Goal: Task Accomplishment & Management: Use online tool/utility

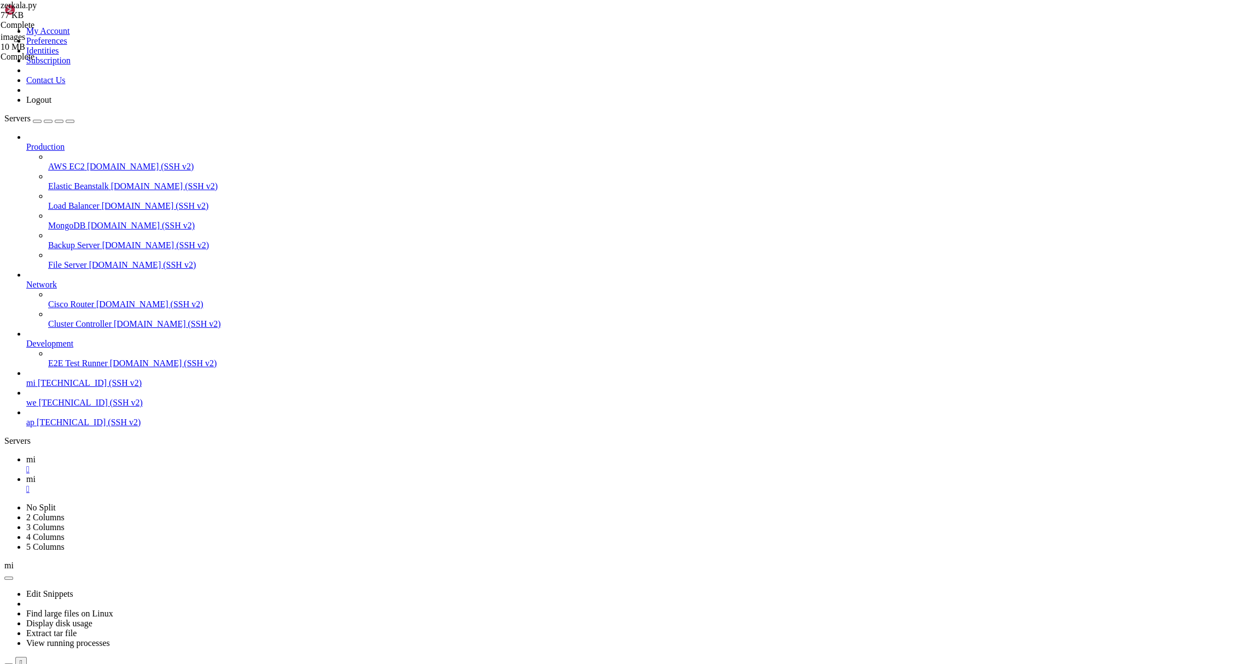
type textarea "if __name__ == "__main__": [DOMAIN_NAME](main())"
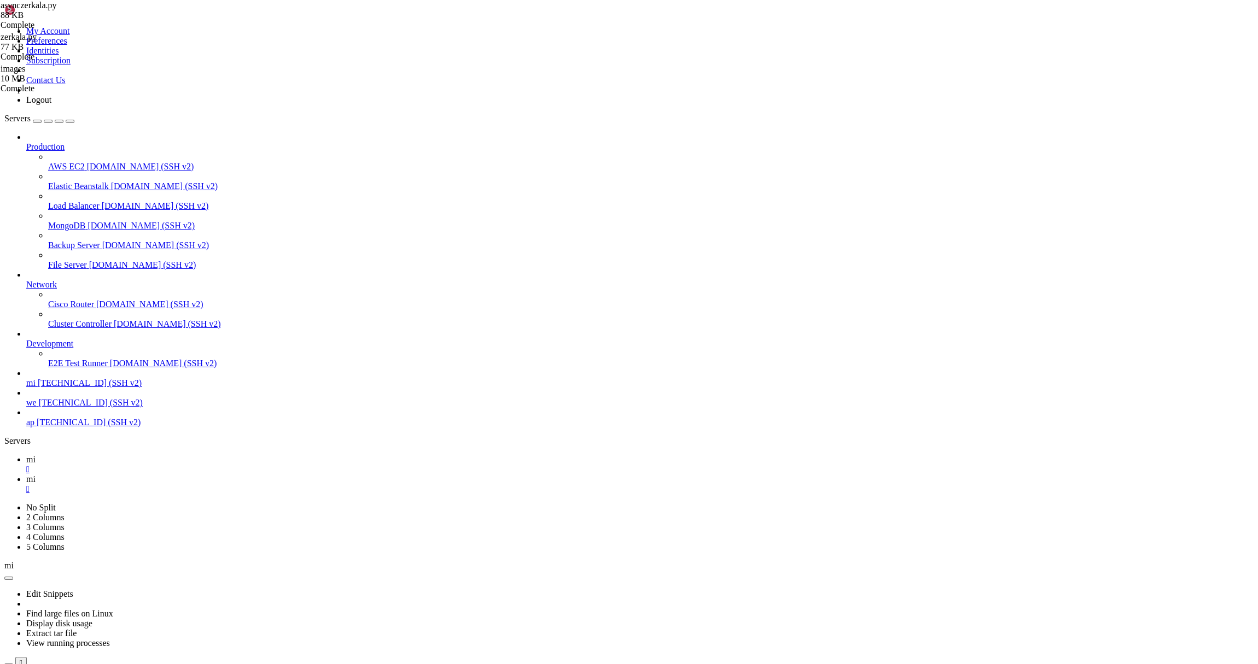
type textarea "[DOMAIN_NAME](main())"
click at [149, 455] on link "mi " at bounding box center [639, 465] width 1227 height 20
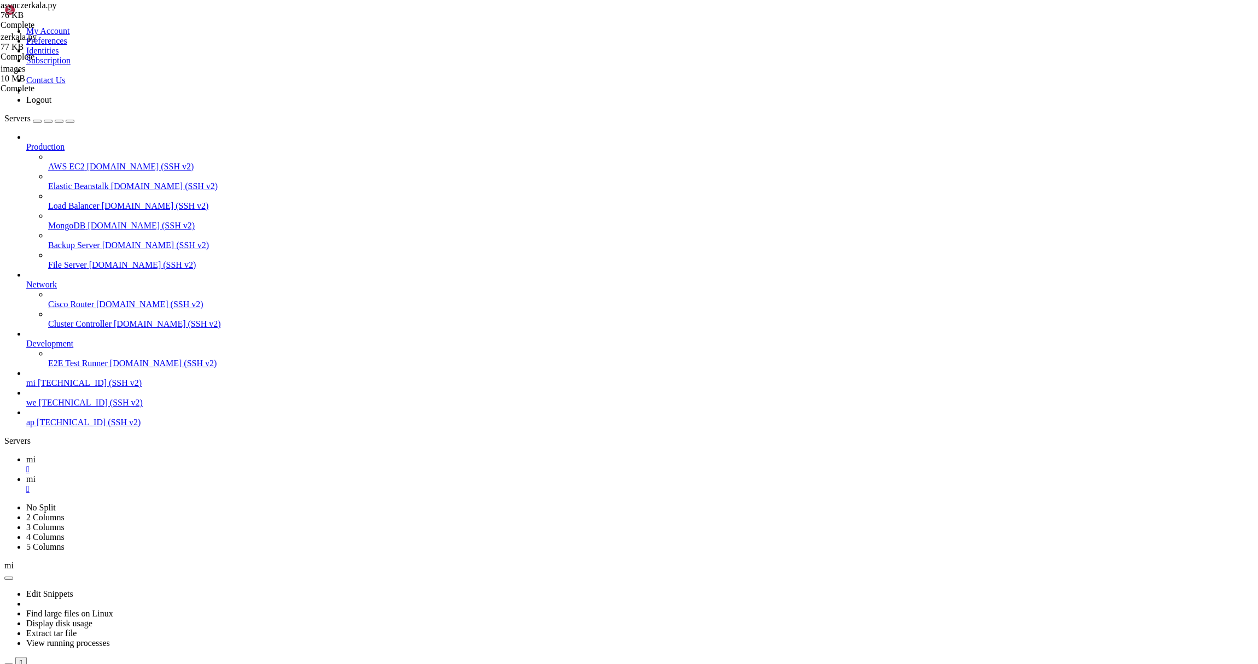
scroll to position [2264, 0]
click at [198, 475] on link "mi " at bounding box center [639, 485] width 1227 height 20
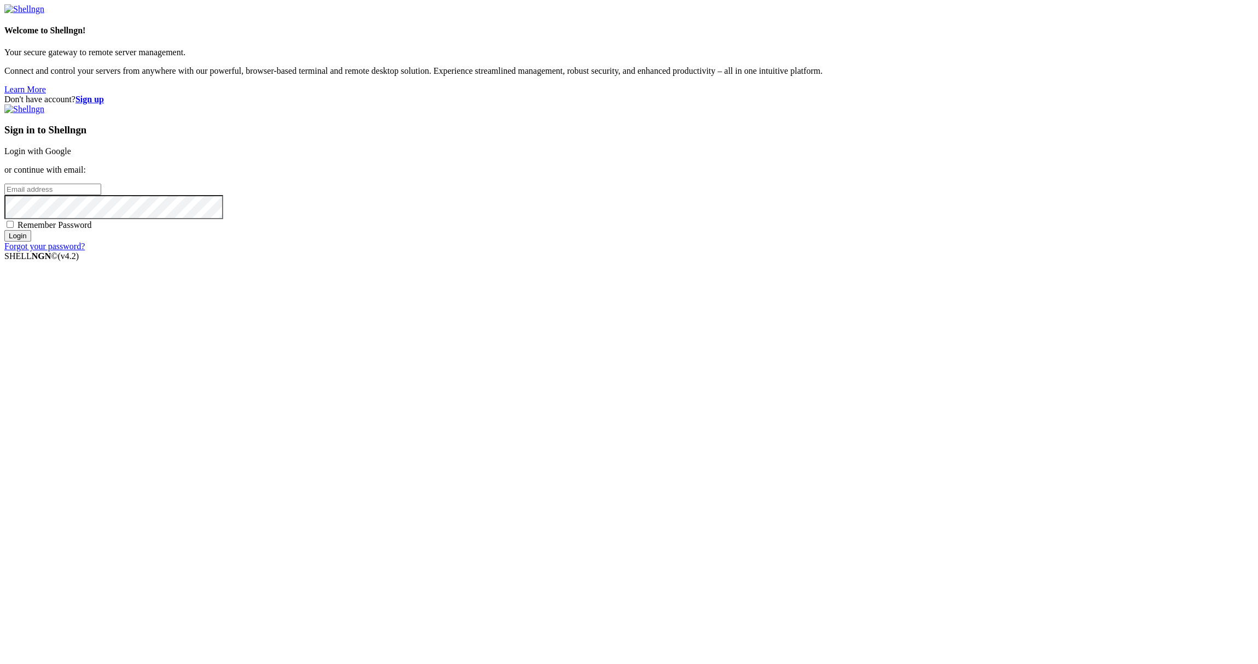
click at [71, 156] on link "Login with Google" at bounding box center [37, 151] width 67 height 9
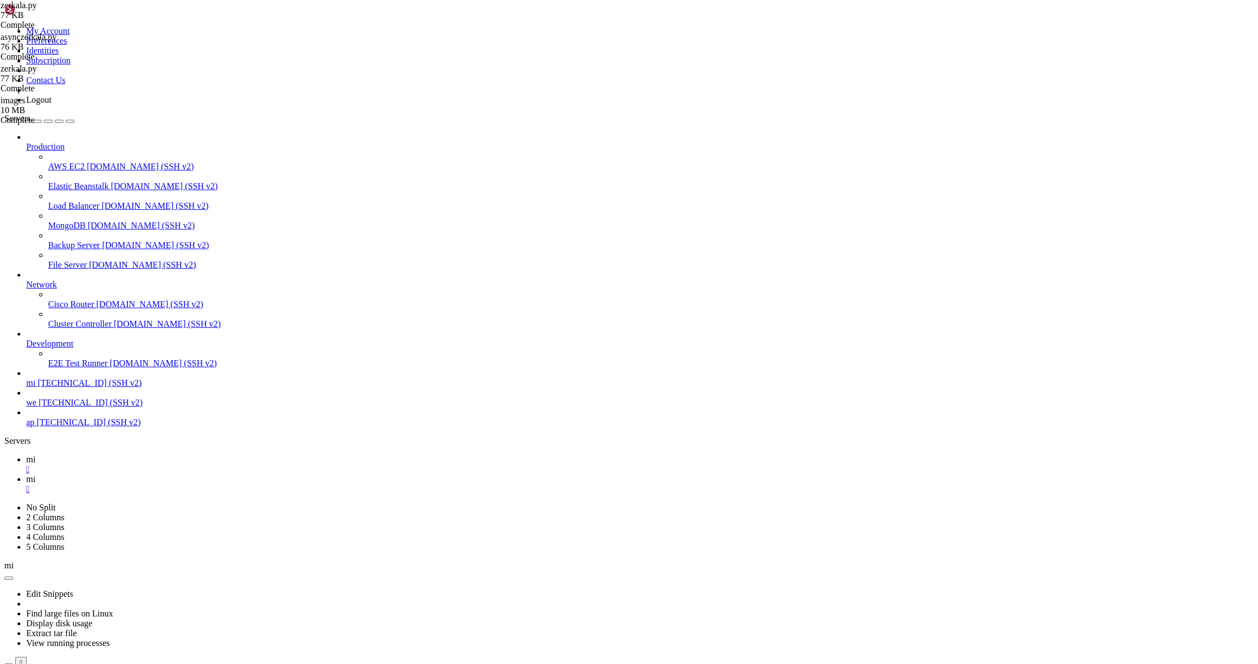
type textarea "if __name__ == "__main__": [DOMAIN_NAME](main())"
paste textarea "[EMAIL_ADDRESS][DOMAIN_NAME]"
type textarea "[EMAIL_ADDRESS][DOMAIN_NAME]"
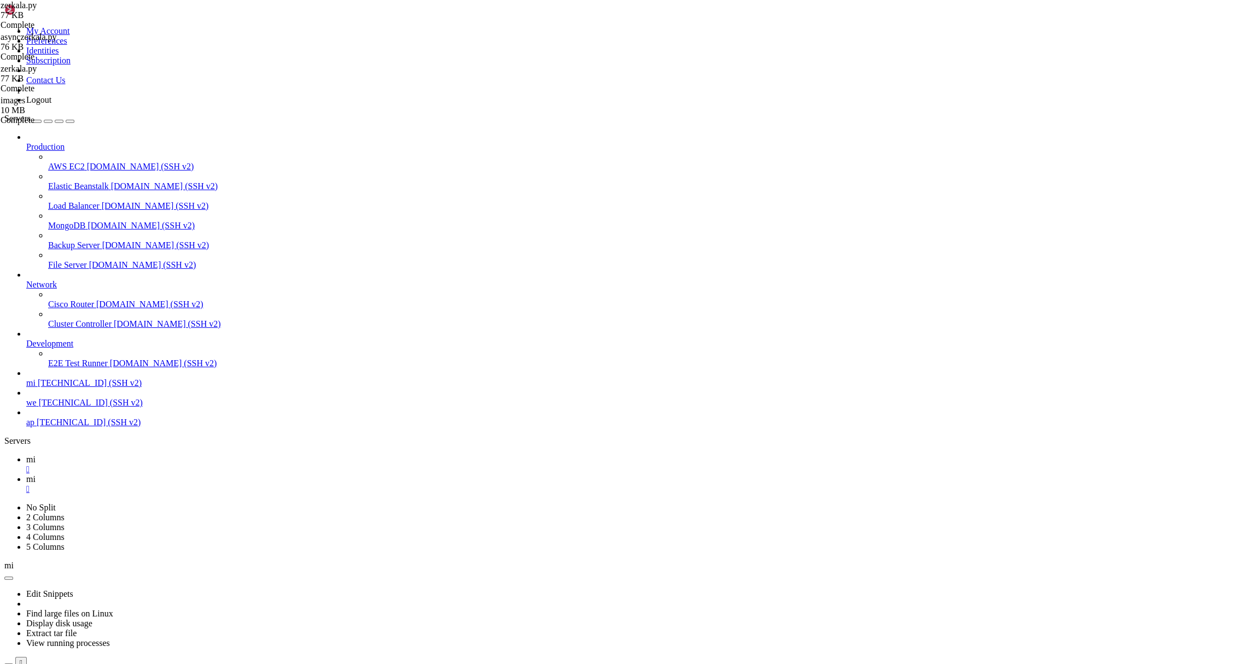
paste textarea "[DOMAIN_NAME](main())"
type textarea "[DOMAIN_NAME](main())"
click at [153, 455] on link "mi " at bounding box center [639, 465] width 1227 height 20
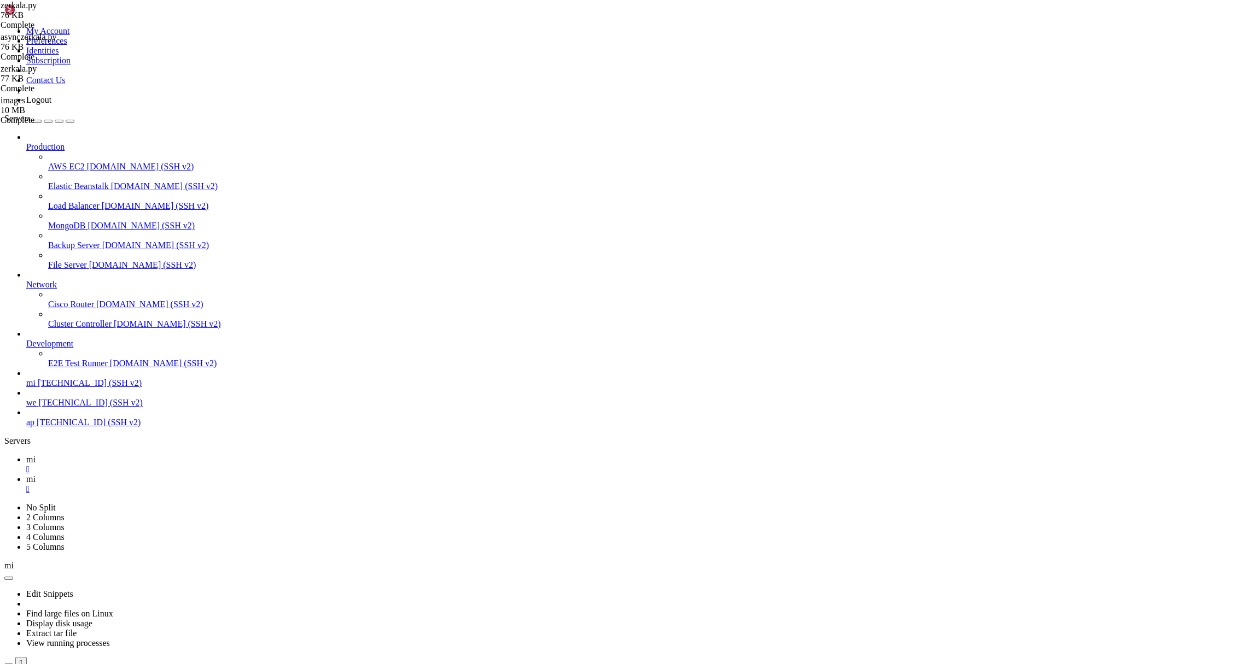
scroll to position [2647, 0]
